Goal: Transaction & Acquisition: Obtain resource

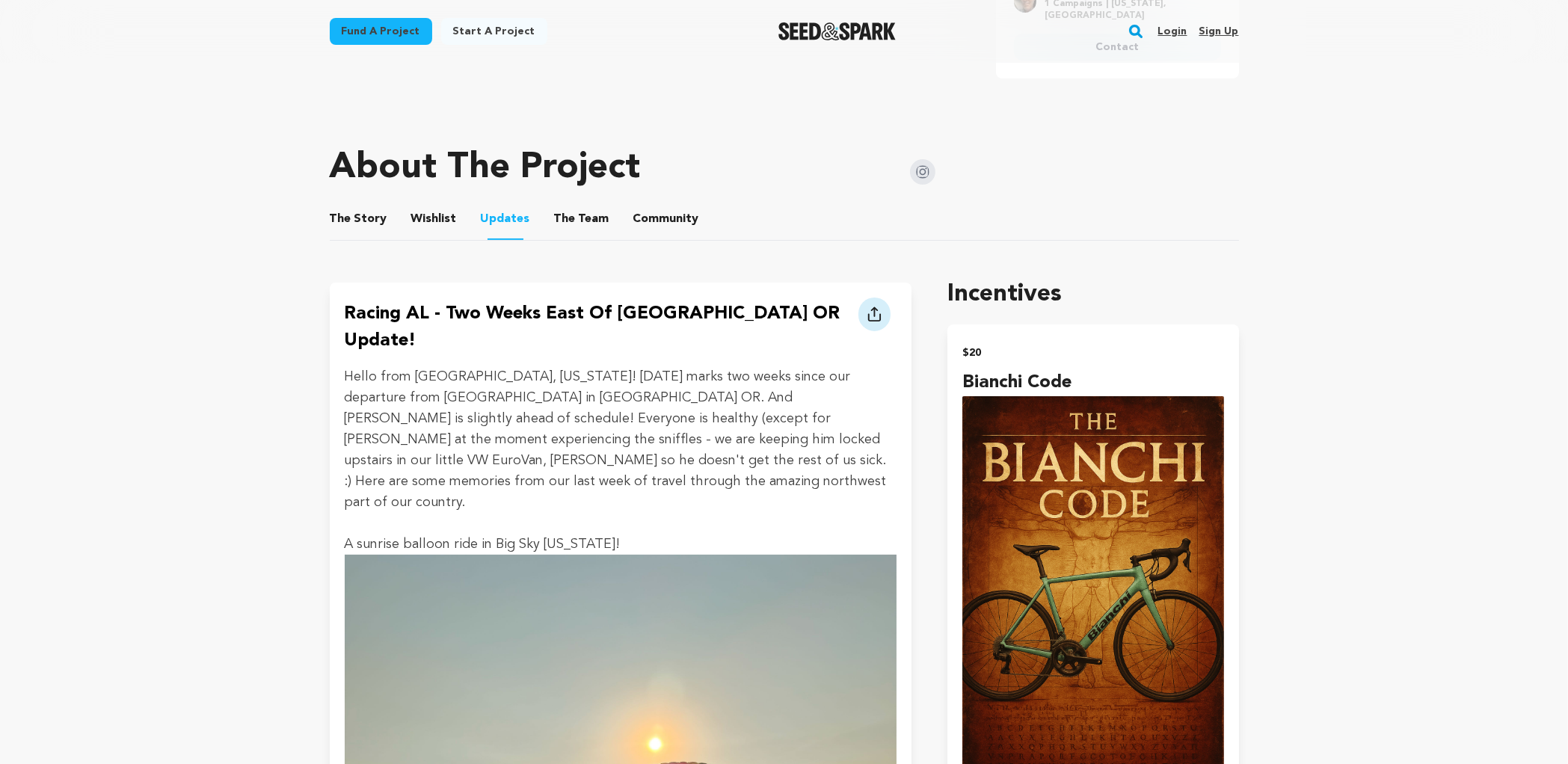
scroll to position [655, 0]
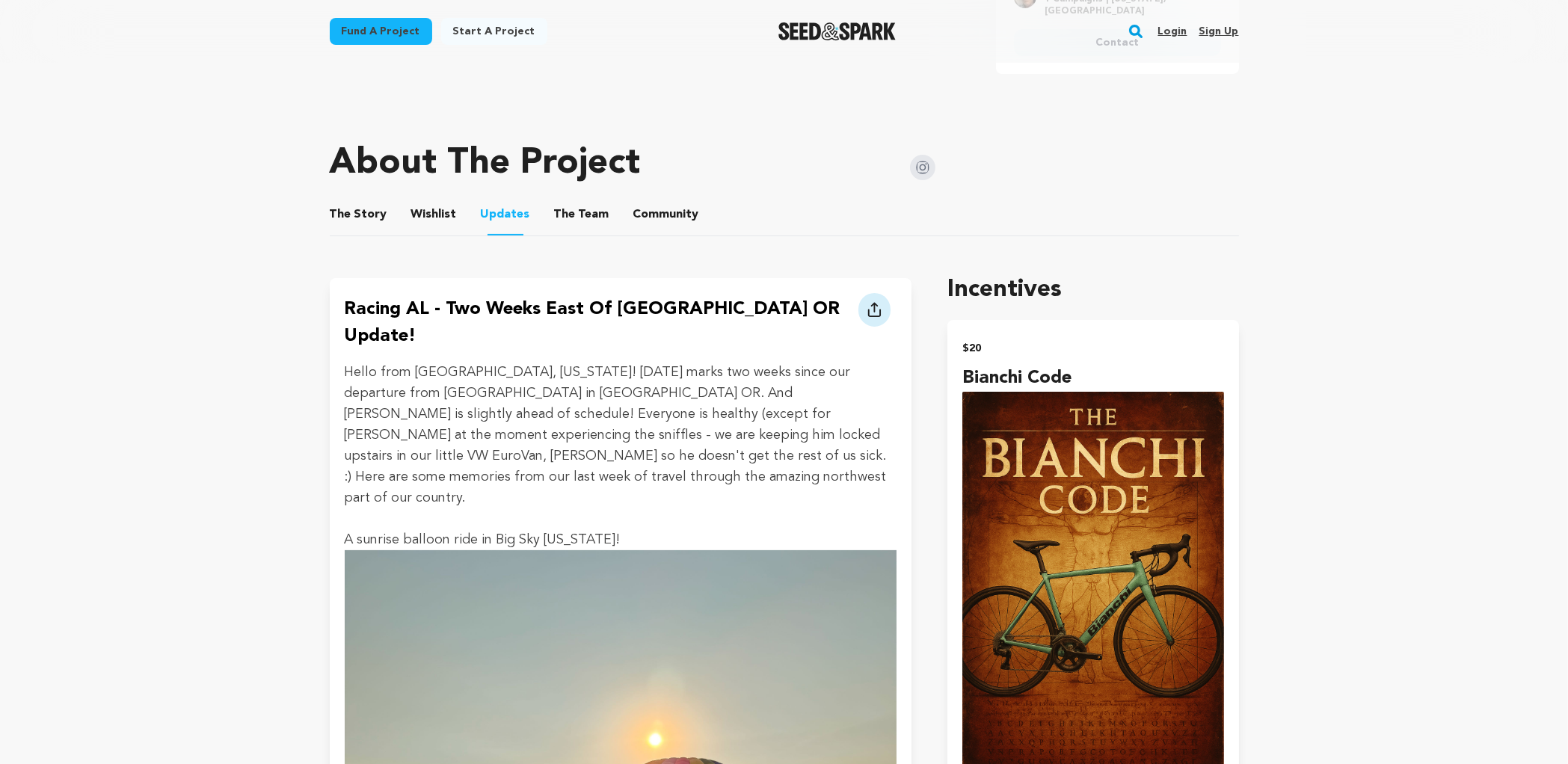
click at [363, 202] on button "The Story" at bounding box center [358, 217] width 36 height 36
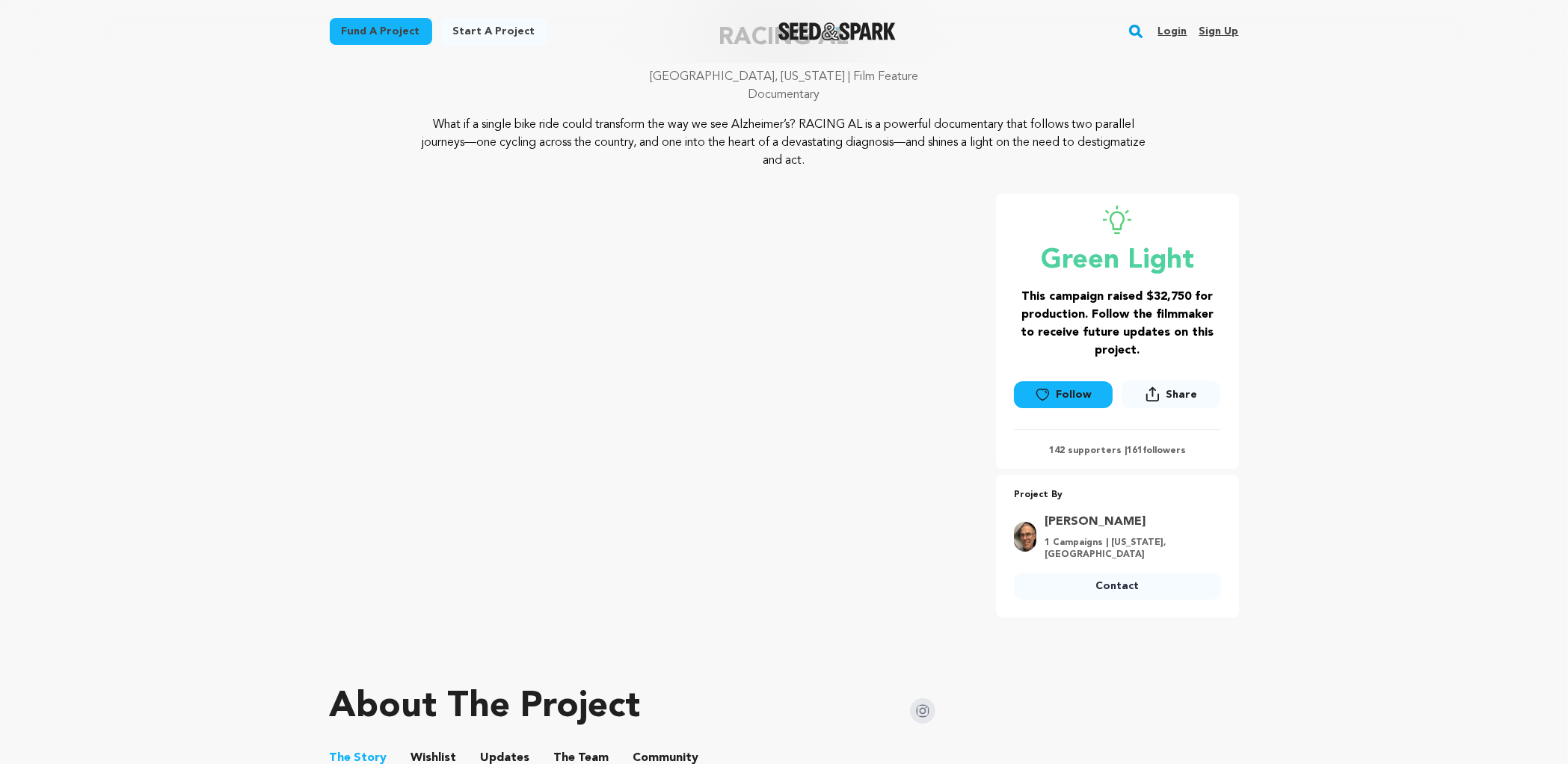
scroll to position [57, 0]
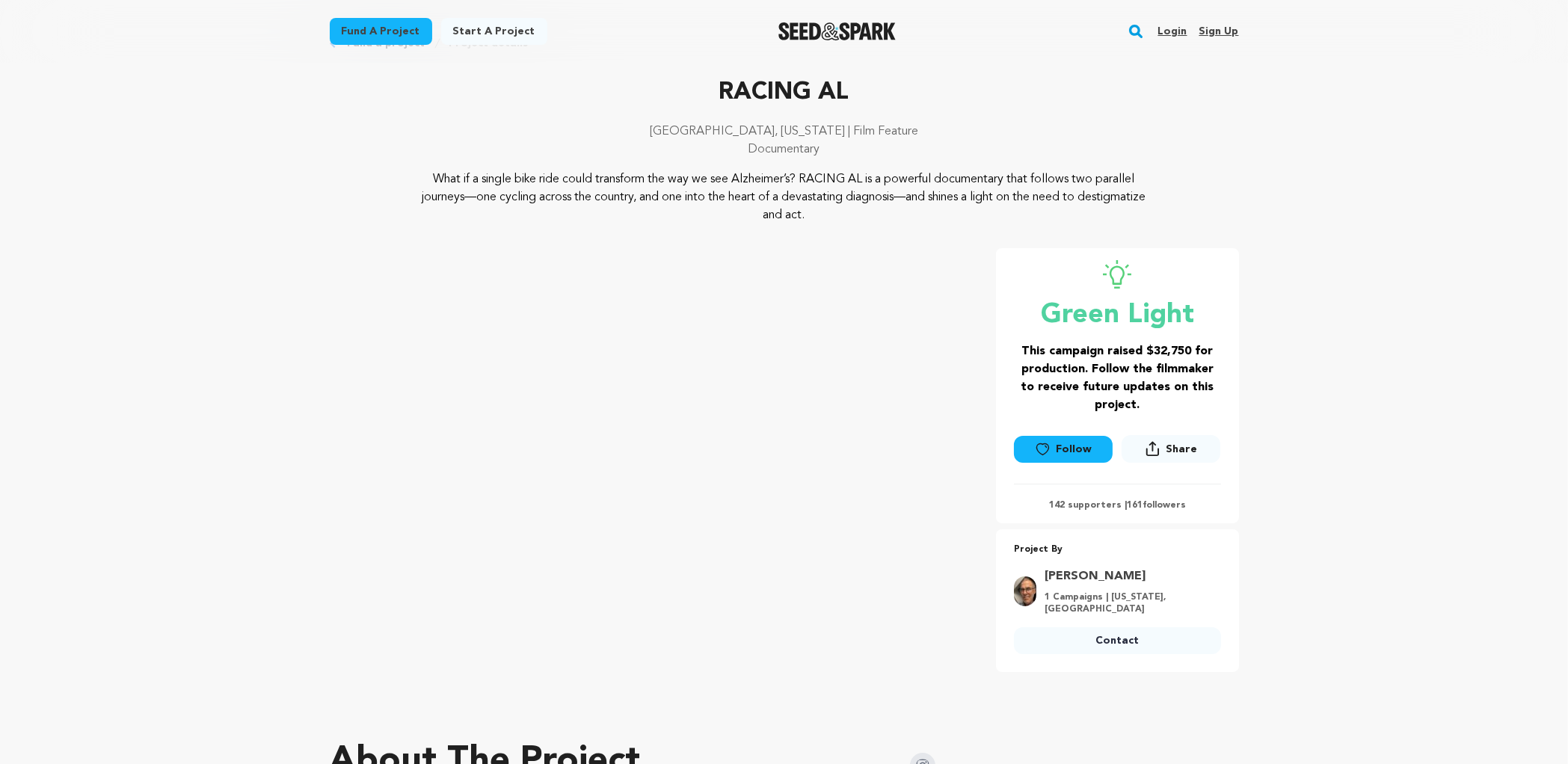
click at [361, 36] on link "Fund a project" at bounding box center [381, 31] width 103 height 27
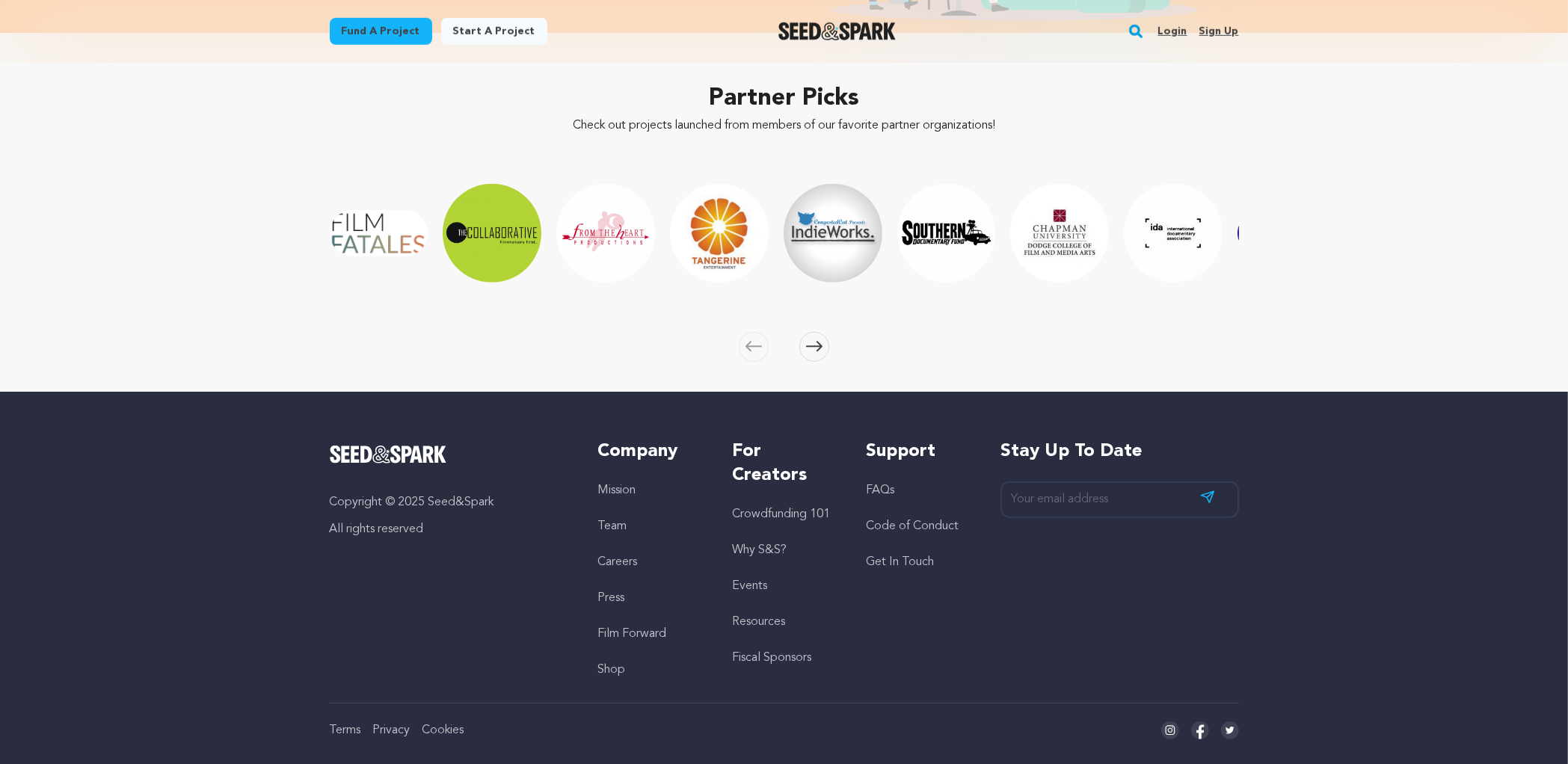
scroll to position [2258, 0]
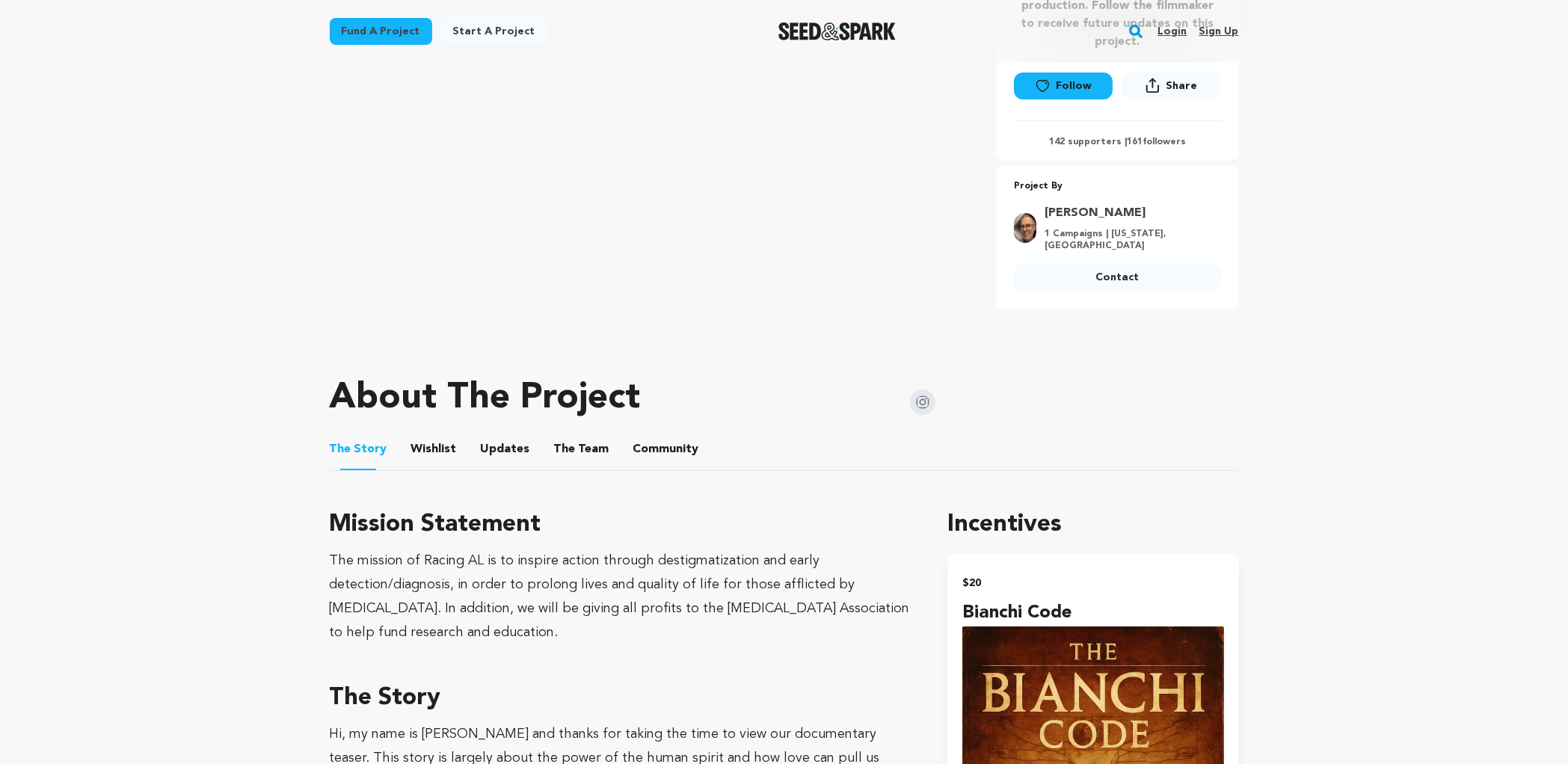
scroll to position [506, 0]
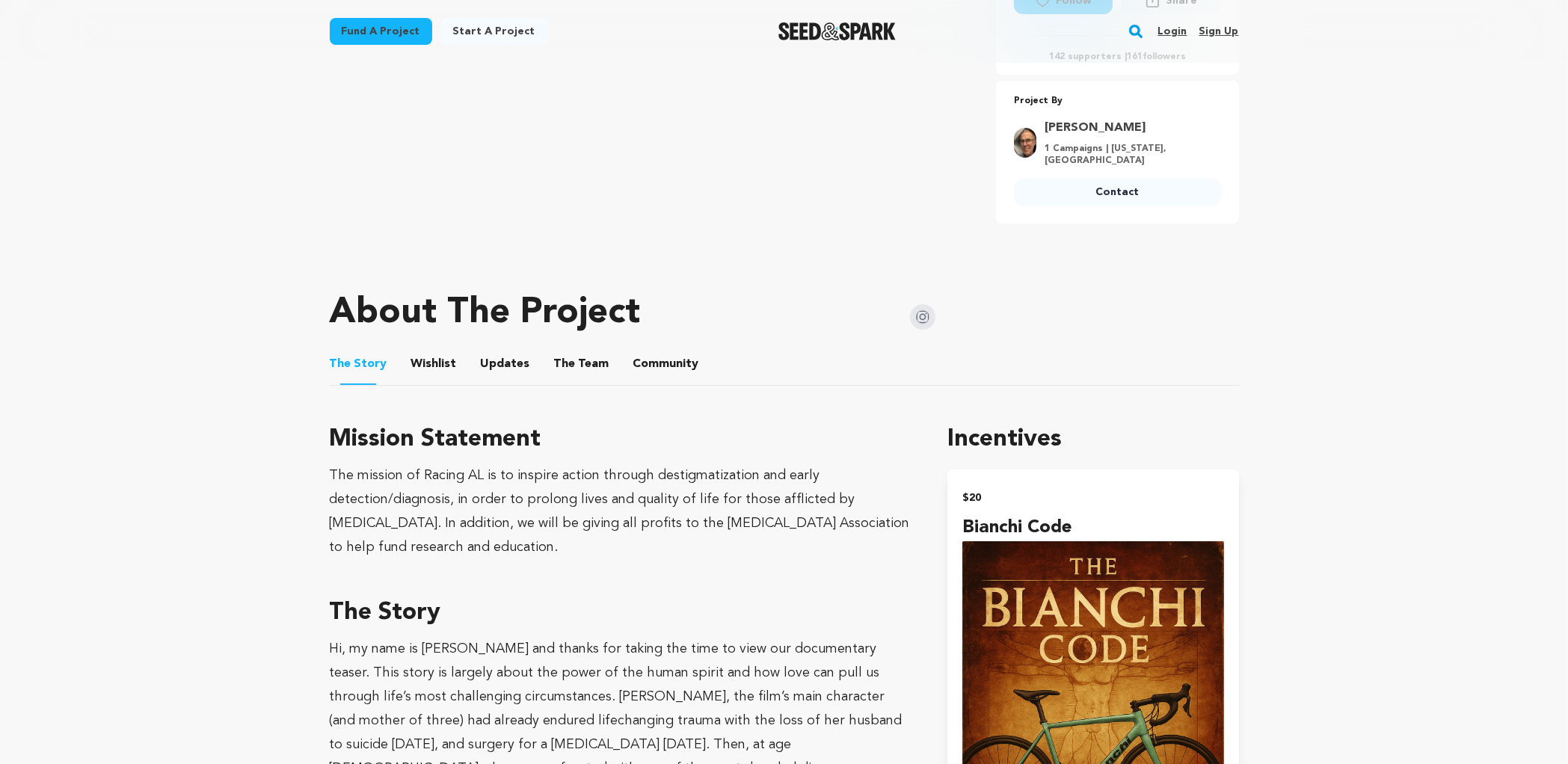
click at [575, 352] on button "The Team" at bounding box center [581, 366] width 36 height 36
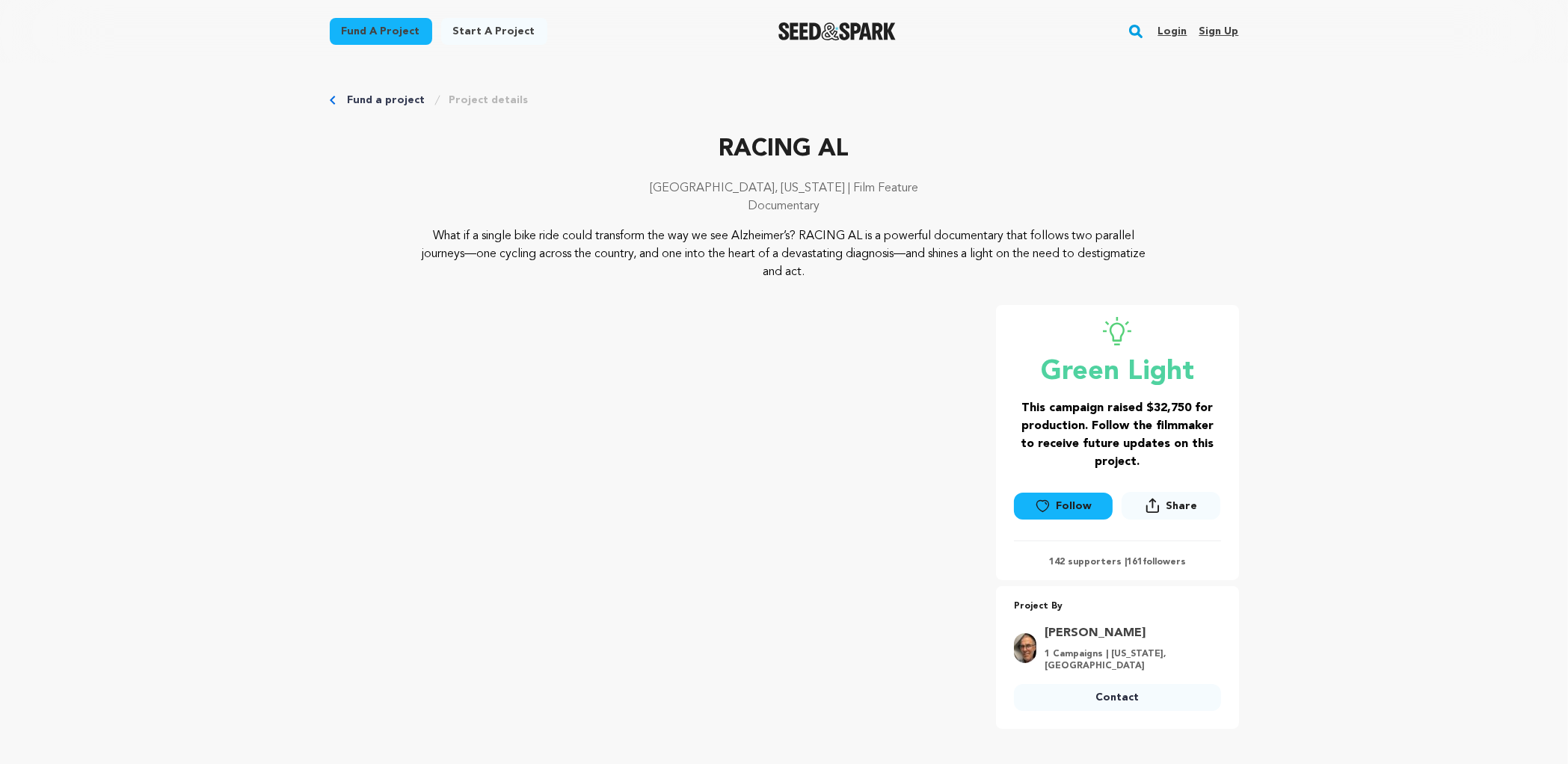
click at [1065, 511] on link "Follow" at bounding box center [1063, 506] width 99 height 27
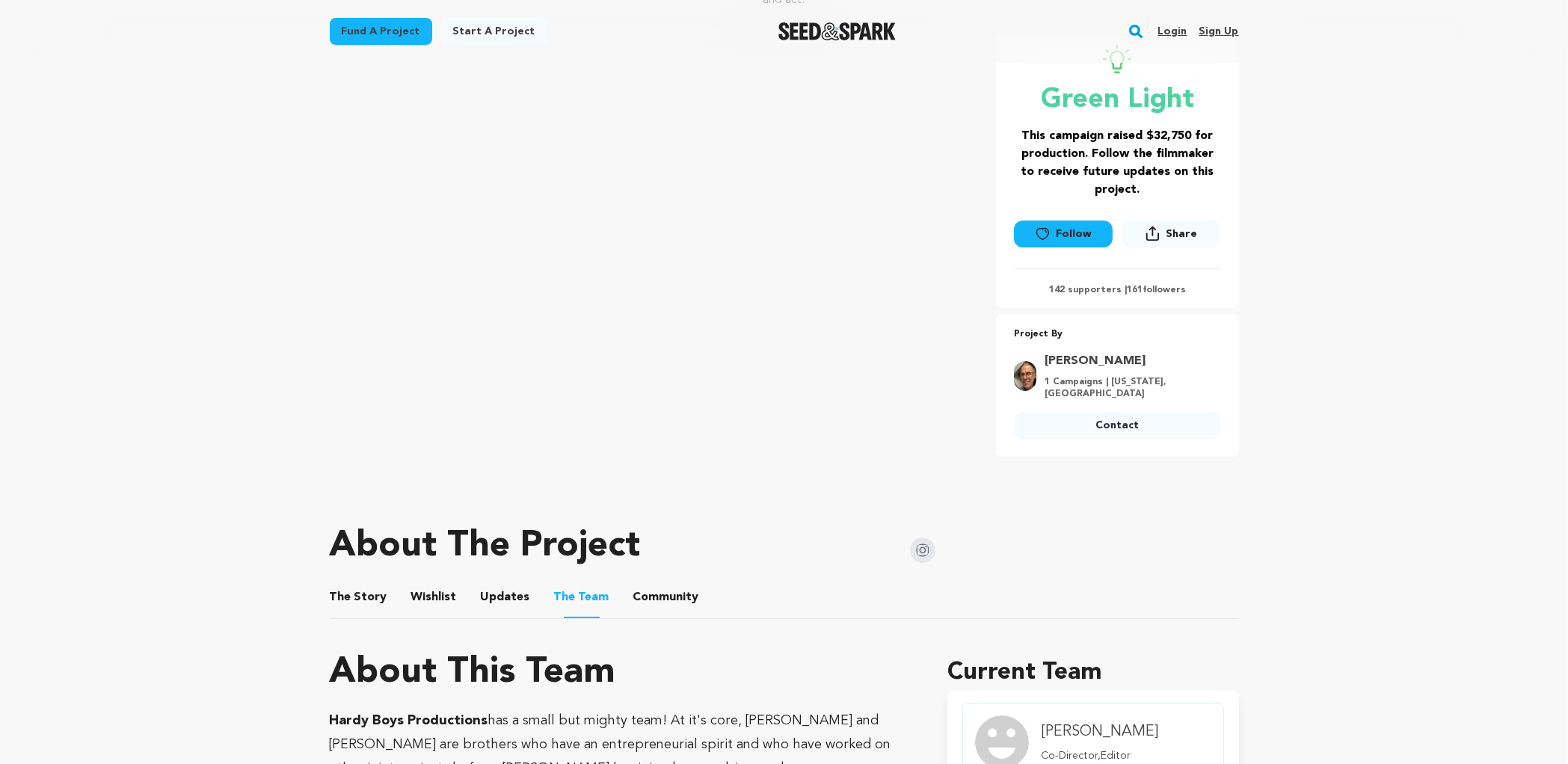
scroll to position [374, 0]
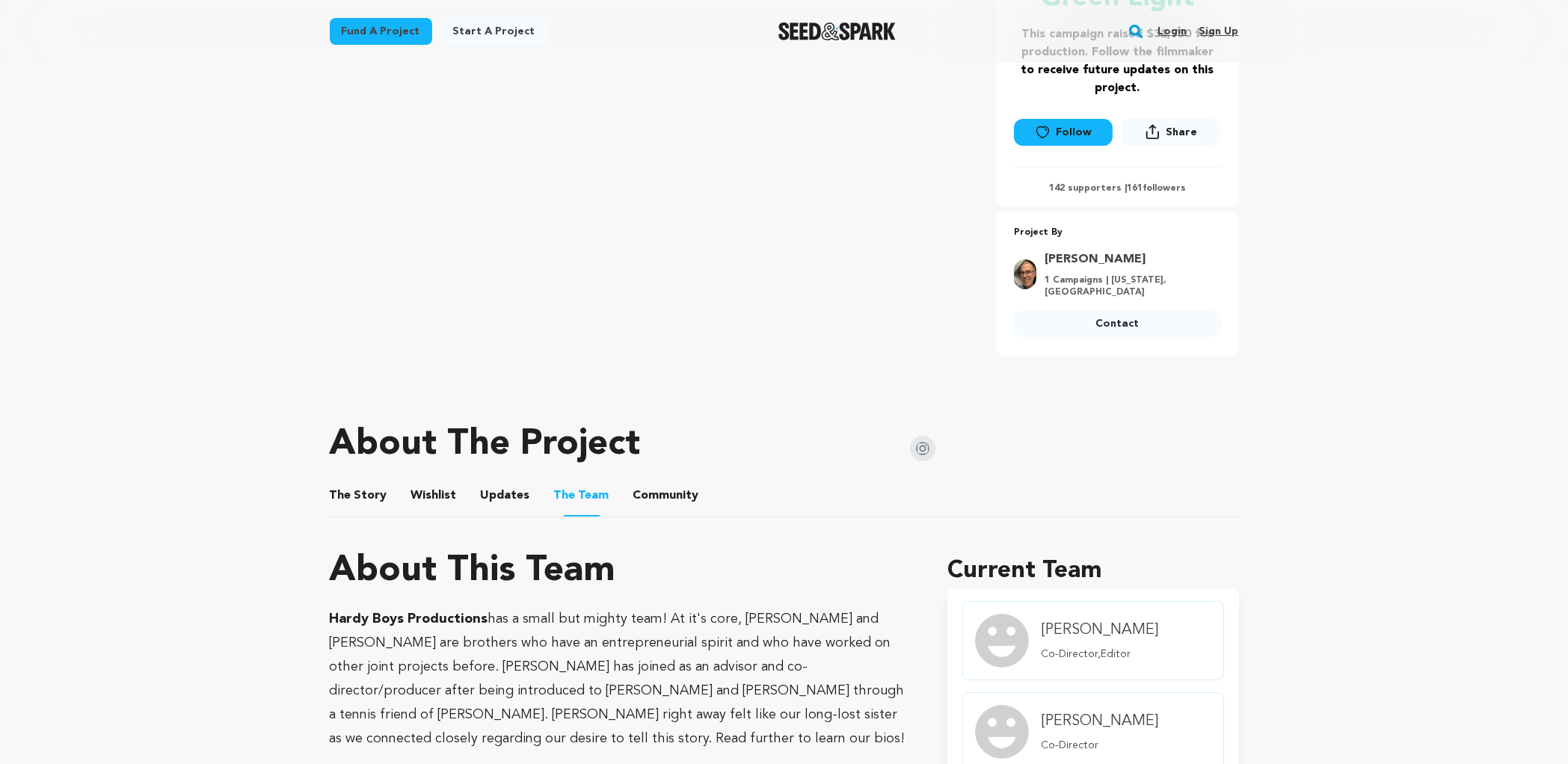
click at [356, 483] on button "The Story" at bounding box center [358, 498] width 36 height 36
